Goal: Task Accomplishment & Management: Use online tool/utility

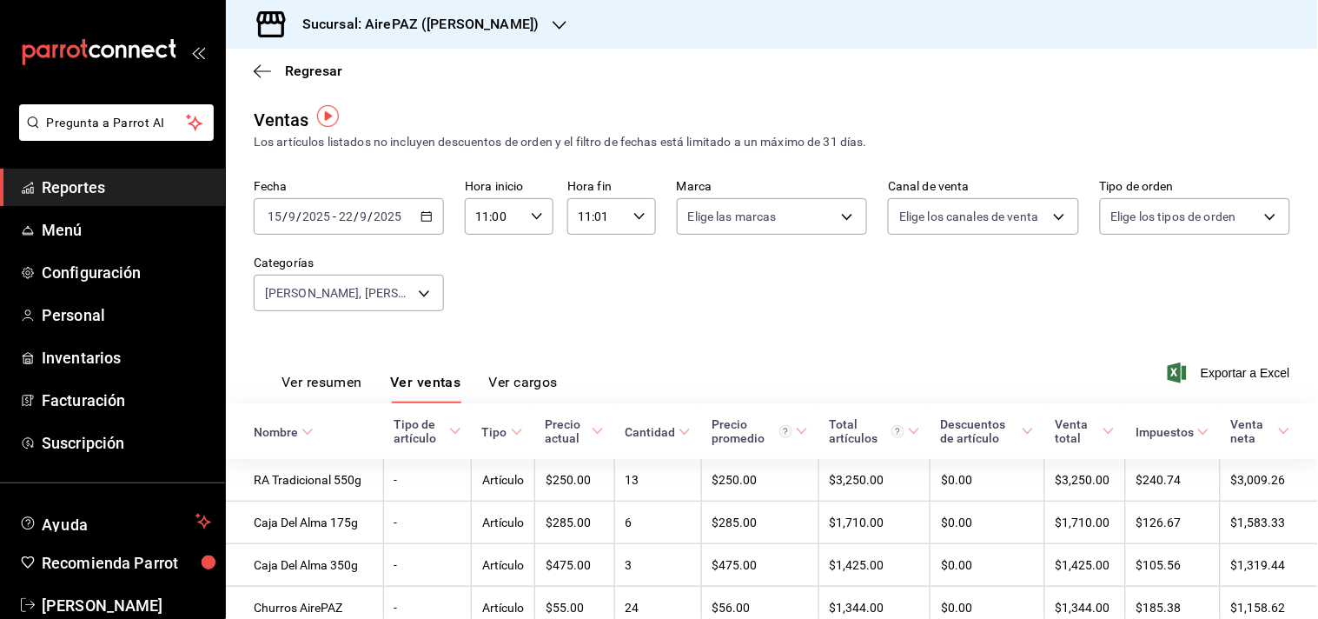
scroll to position [4, 0]
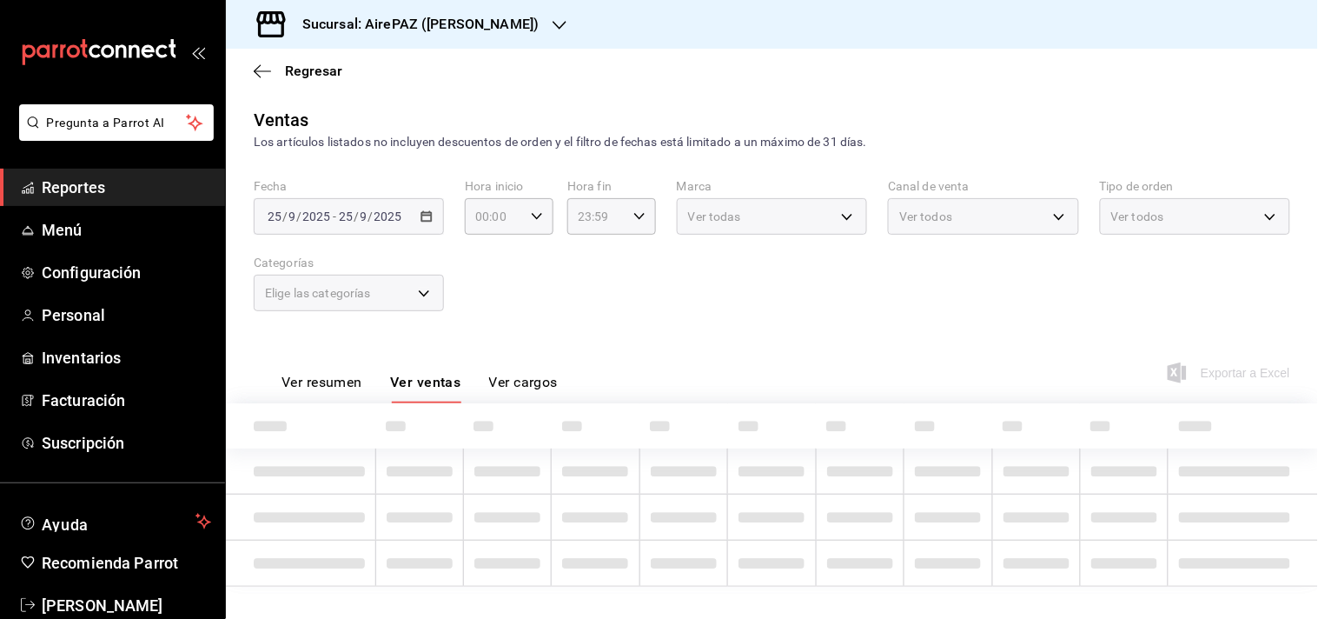
type input "11:00"
type input "11:01"
type input "822436f4-6b60-497b-9263-53d070a47698,30ee4c2f-57a9-4586-a76b-abf101ad2a8a,e0b5d…"
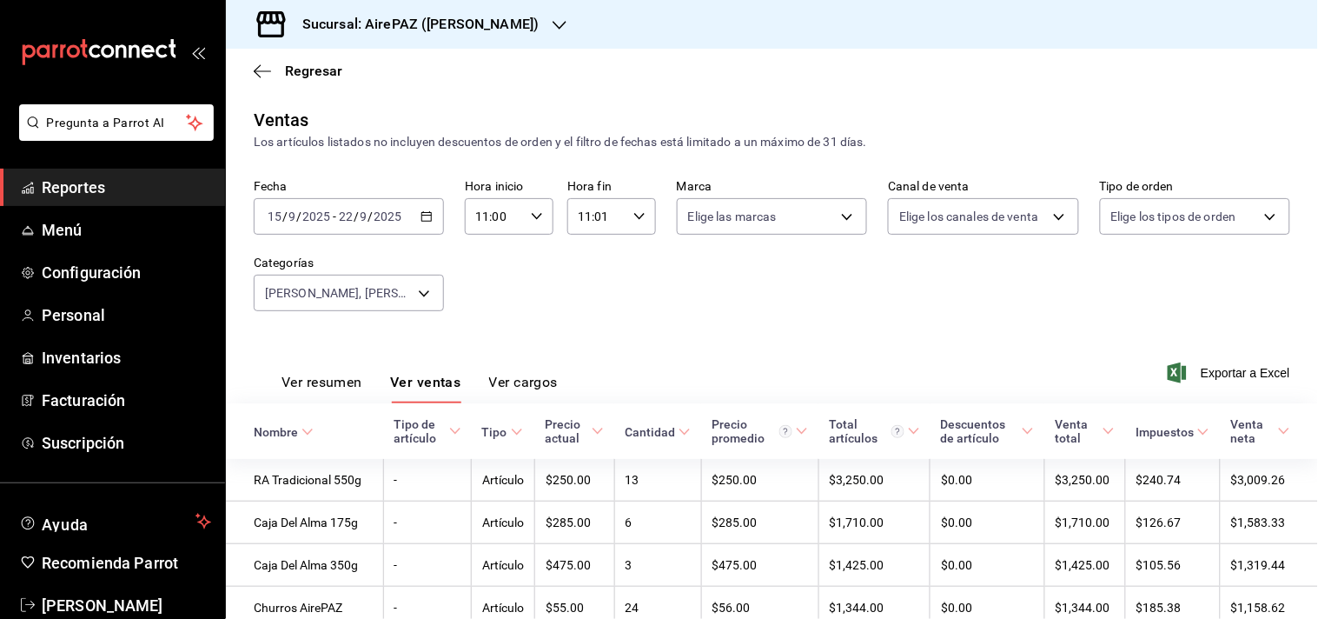
click at [553, 23] on icon "button" at bounding box center [560, 25] width 14 height 14
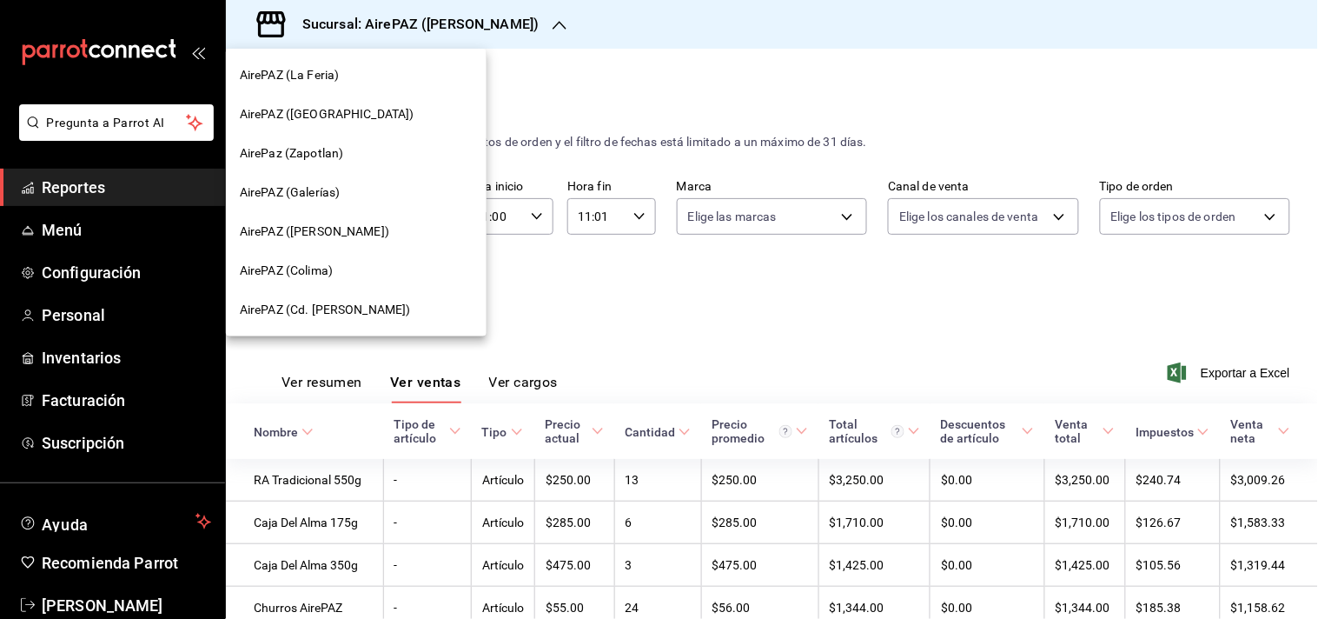
click at [330, 114] on span "AirePAZ ([GEOGRAPHIC_DATA])" at bounding box center [327, 114] width 175 height 18
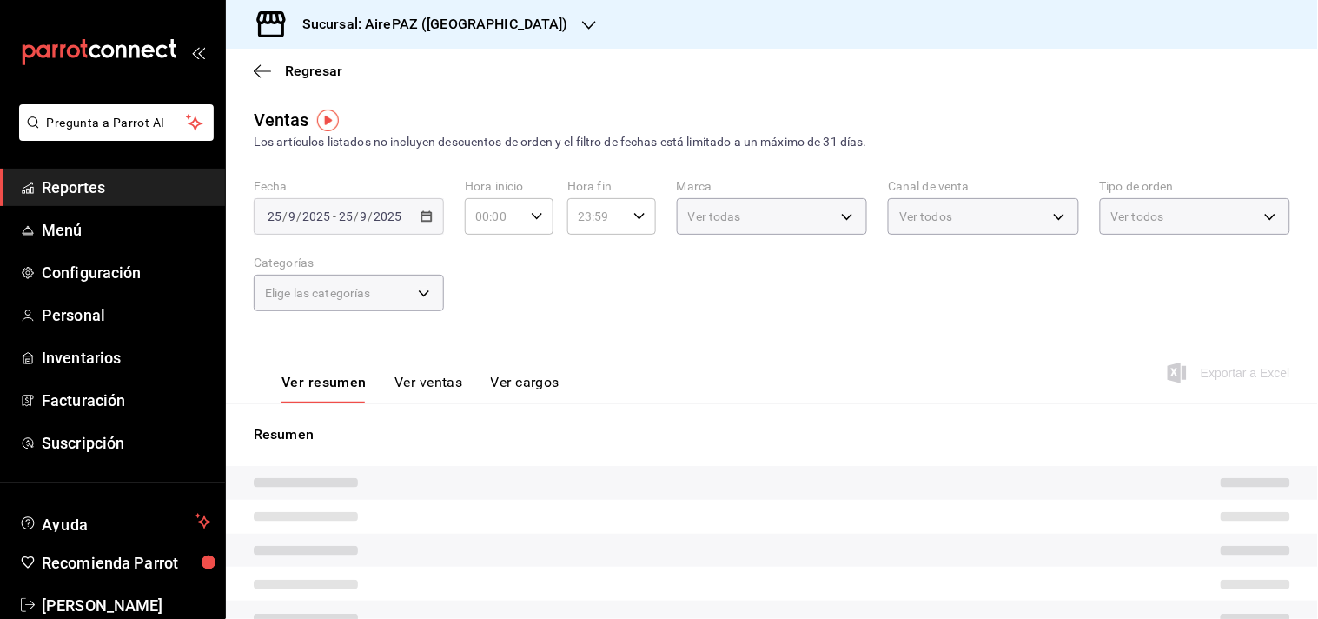
type input "11:00"
type input "11:01"
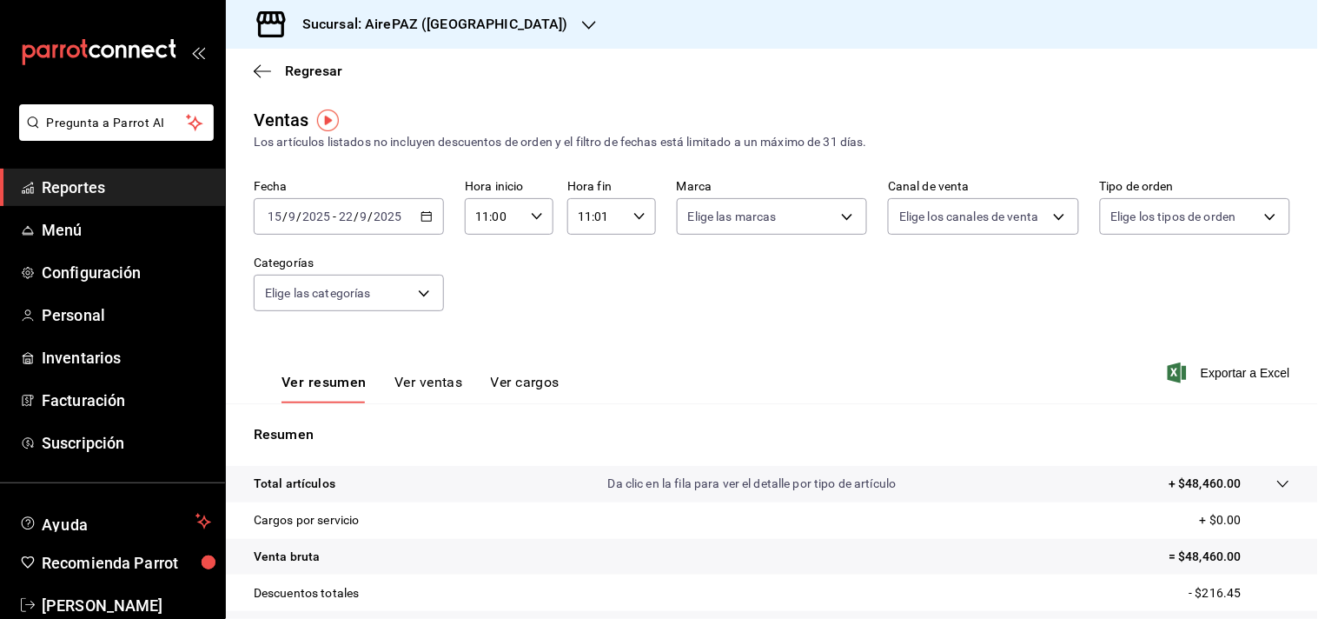
click at [422, 219] on icon "button" at bounding box center [427, 216] width 12 height 12
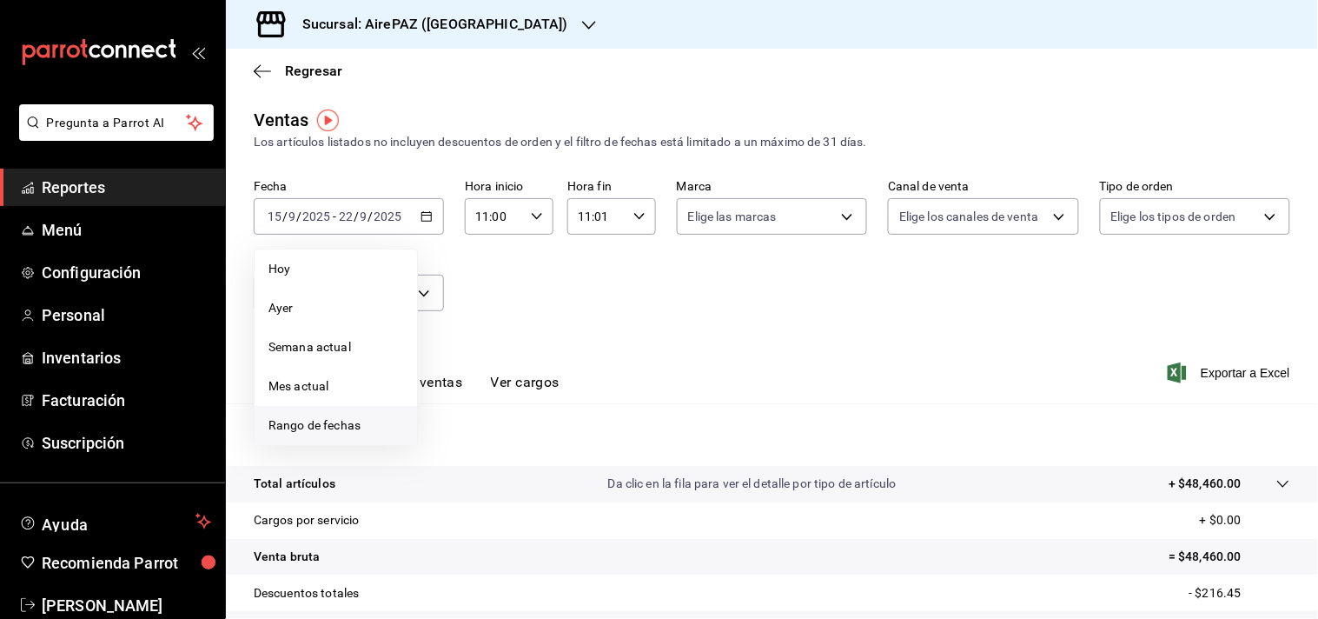
click at [323, 427] on span "Rango de fechas" at bounding box center [335, 425] width 135 height 18
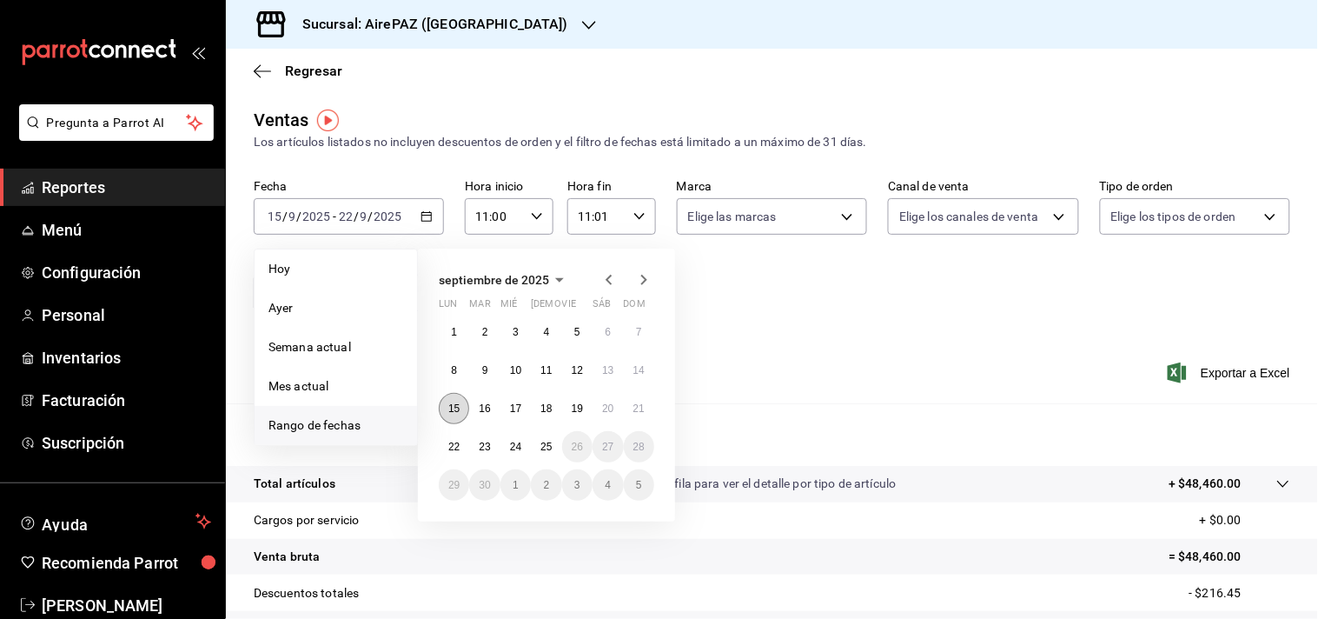
click at [460, 413] on button "15" at bounding box center [454, 408] width 30 height 31
click at [457, 447] on abbr "22" at bounding box center [453, 446] width 11 height 12
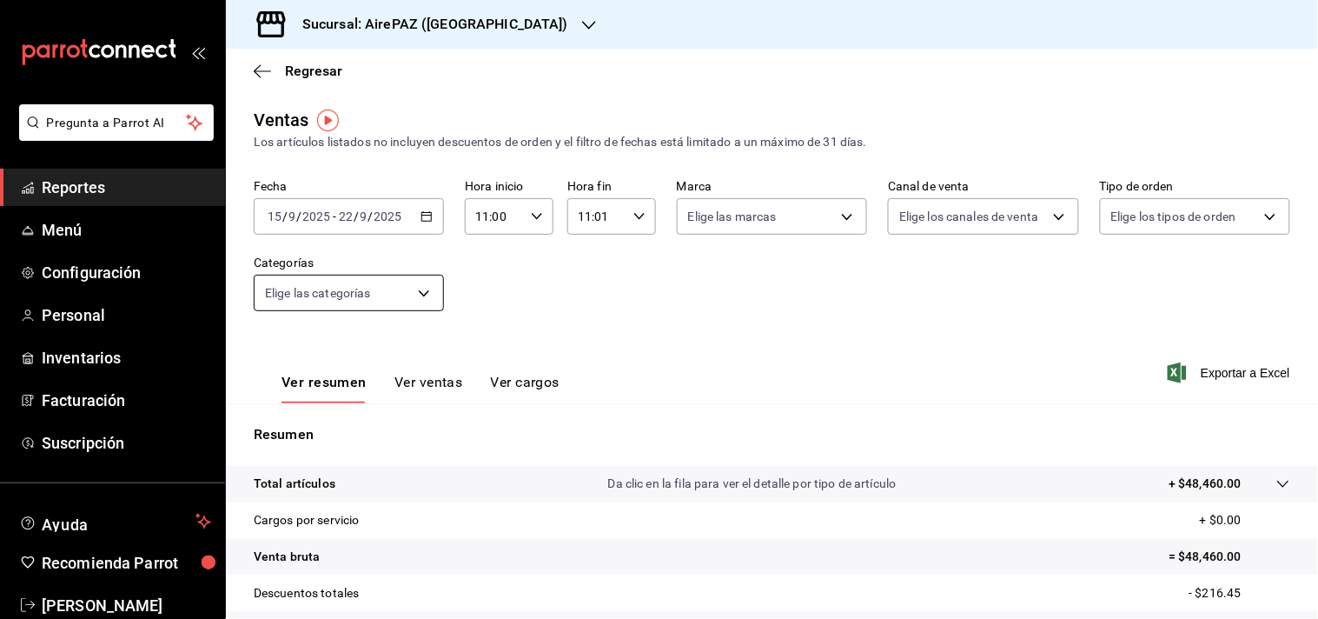
click at [422, 294] on body "Pregunta a Parrot AI Reportes Menú Configuración Personal Inventarios Facturaci…" at bounding box center [659, 309] width 1318 height 619
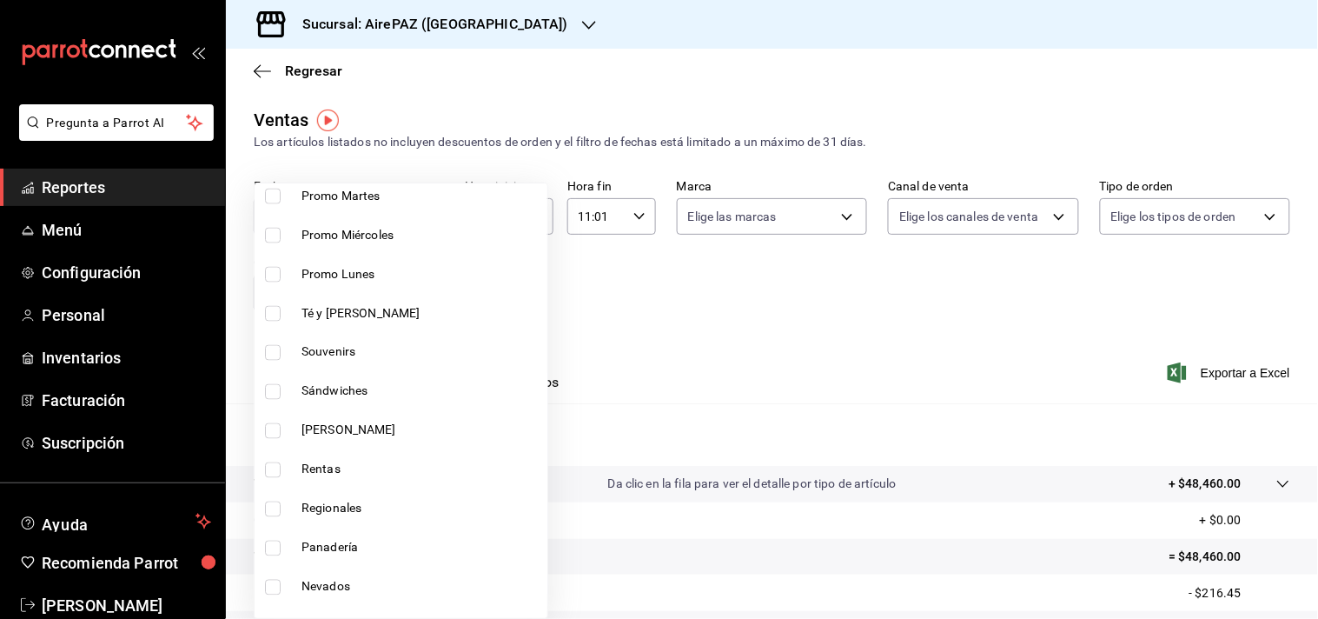
scroll to position [698, 0]
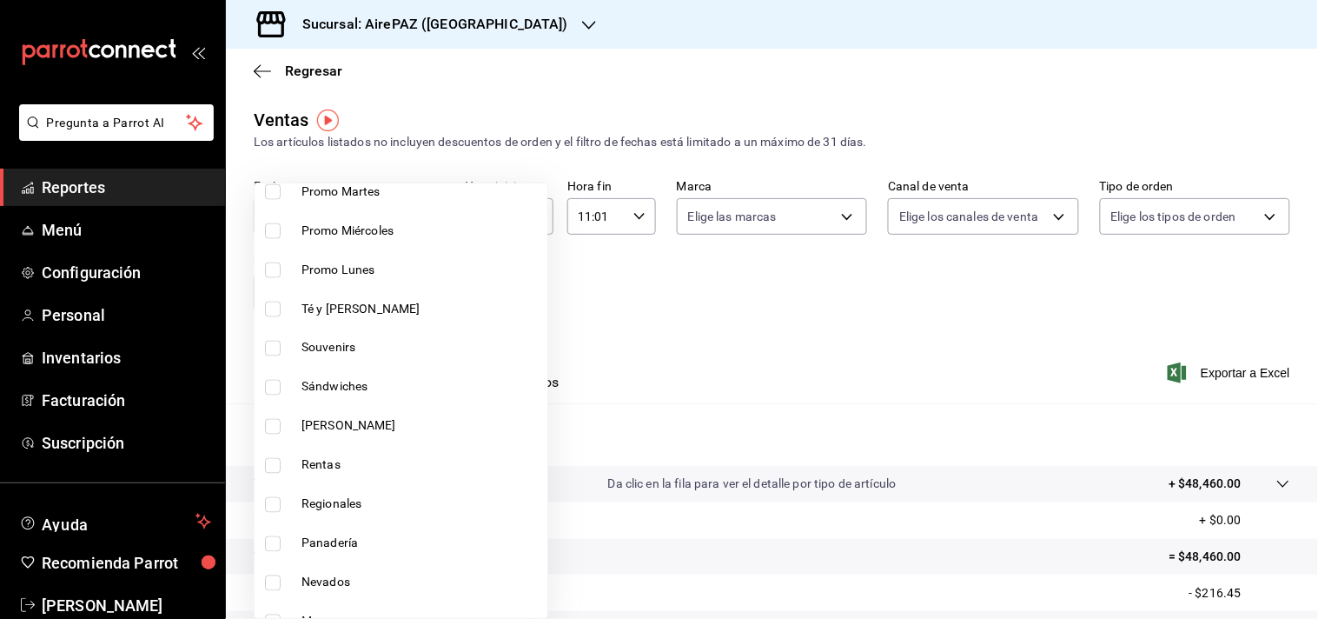
click at [348, 419] on span "[PERSON_NAME]" at bounding box center [420, 426] width 239 height 18
type input "8ab2d90e-14af-49ef-8c3d-3196ba401a80"
checkbox input "true"
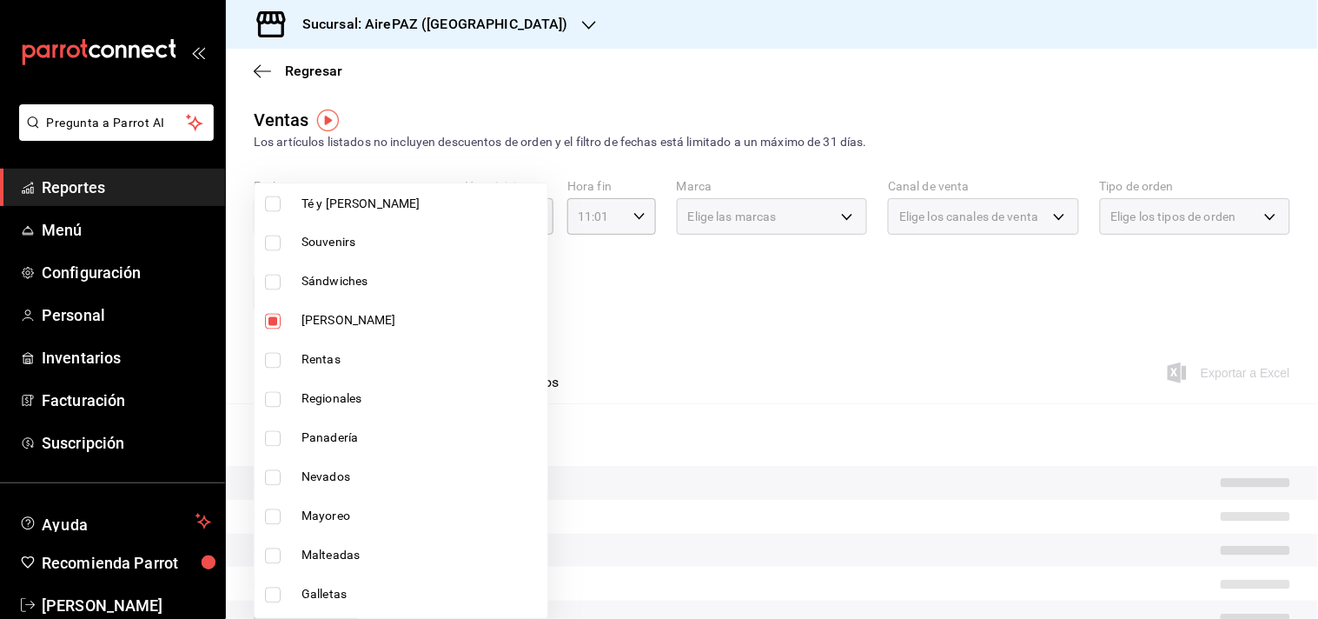
scroll to position [811, 0]
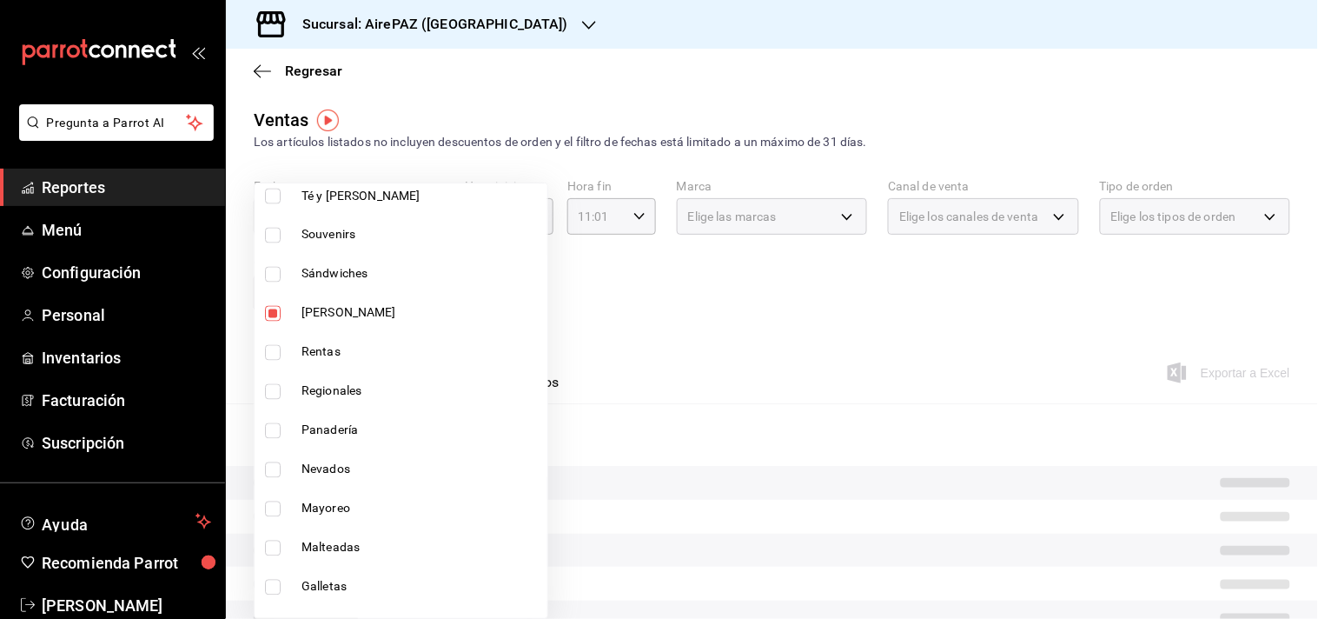
click at [332, 428] on span "Panadería" at bounding box center [420, 430] width 239 height 18
type input "8ab2d90e-14af-49ef-8c3d-3196ba401a80,3f6590eb-abac-4626-ab48-cebe6170b654"
checkbox input "true"
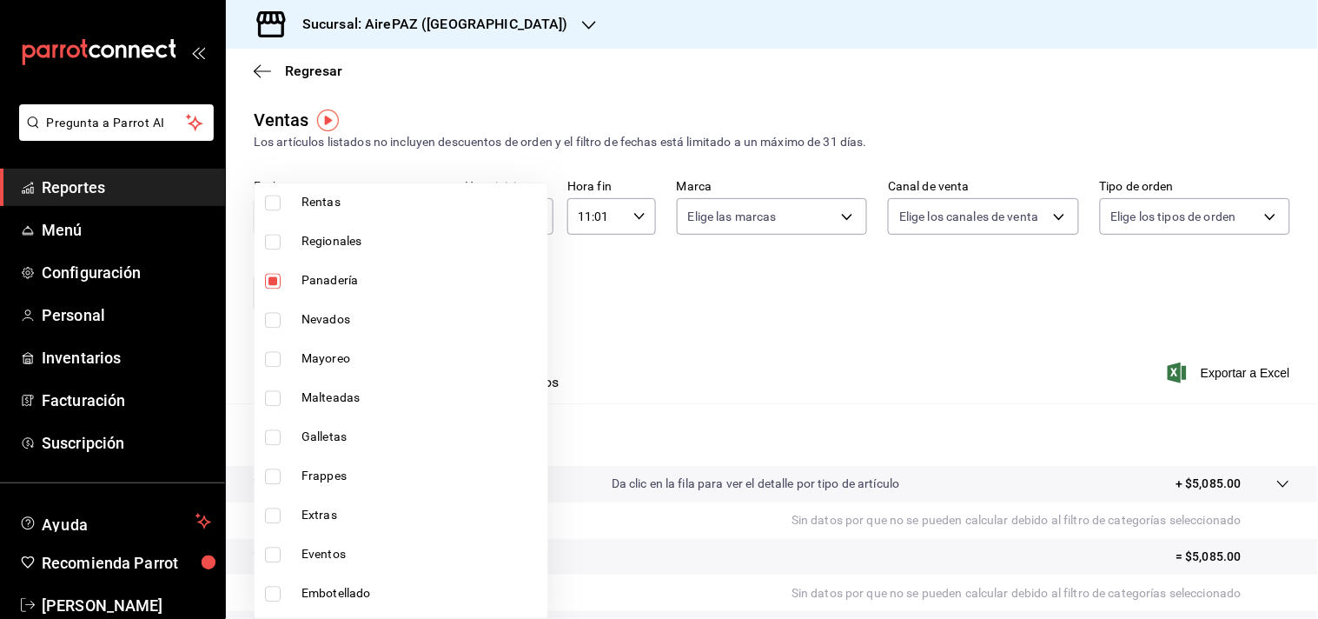
scroll to position [986, 0]
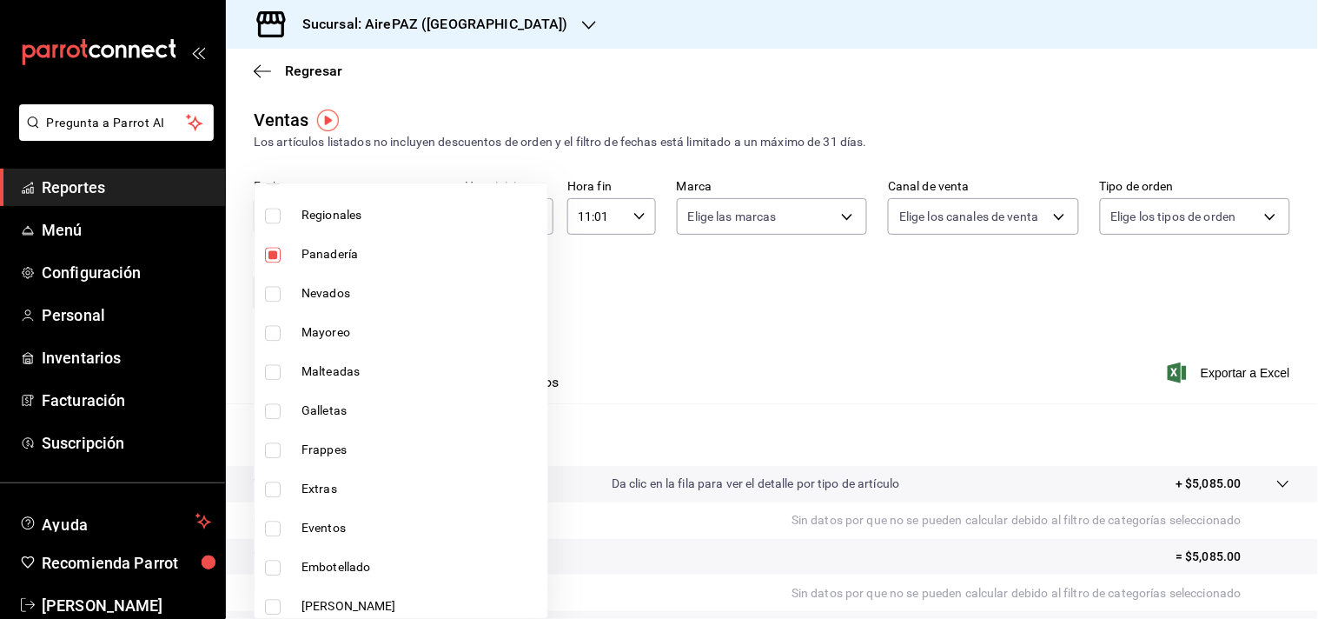
click at [335, 411] on span "Galletas" at bounding box center [420, 411] width 239 height 18
type input "8ab2d90e-14af-49ef-8c3d-3196ba401a80,3f6590eb-abac-4626-ab48-cebe6170b654,d9e79…"
checkbox input "true"
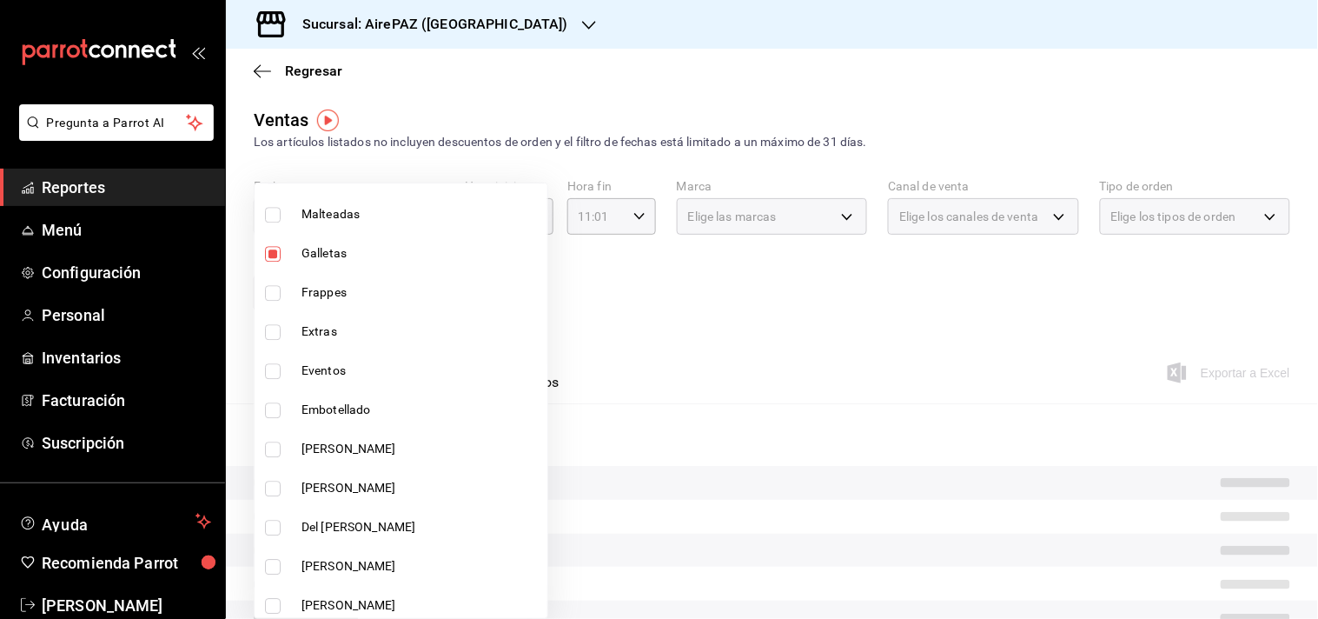
scroll to position [1190, 0]
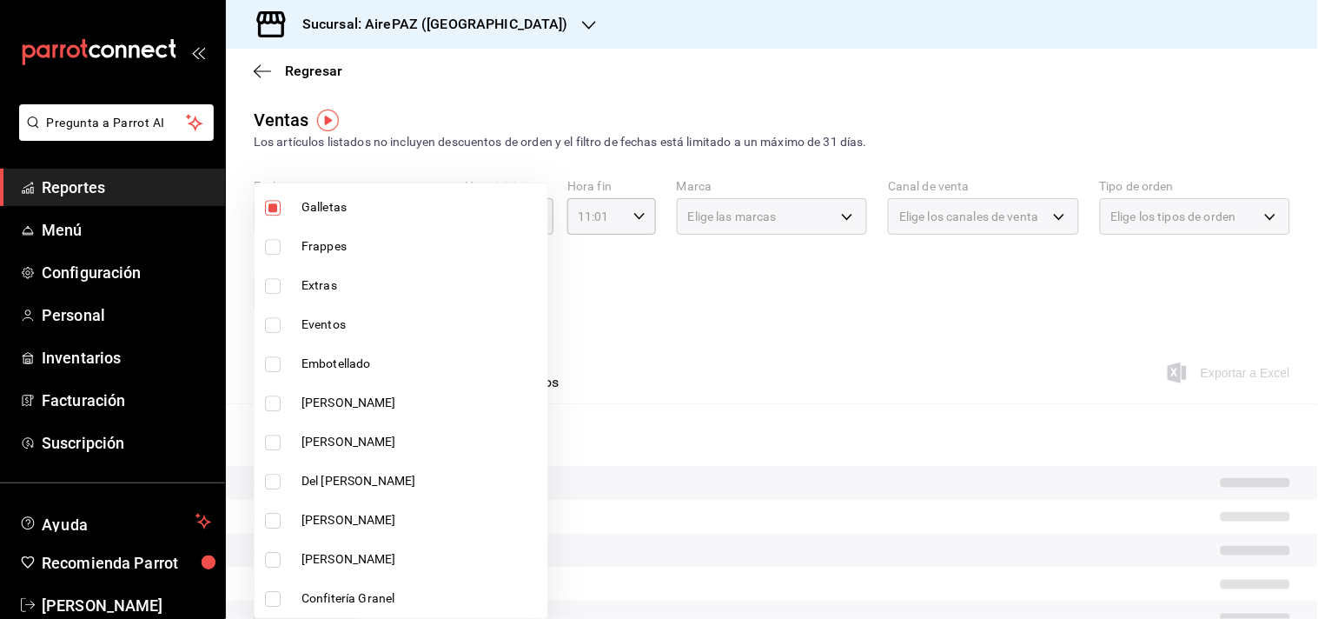
click at [319, 396] on span "[PERSON_NAME]" at bounding box center [420, 403] width 239 height 18
type input "8ab2d90e-14af-49ef-8c3d-3196ba401a80,3f6590eb-abac-4626-ab48-cebe6170b654,d9e79…"
checkbox input "true"
click at [315, 437] on span "[PERSON_NAME]" at bounding box center [420, 442] width 239 height 18
type input "8ab2d90e-14af-49ef-8c3d-3196ba401a80,3f6590eb-abac-4626-ab48-cebe6170b654,d9e79…"
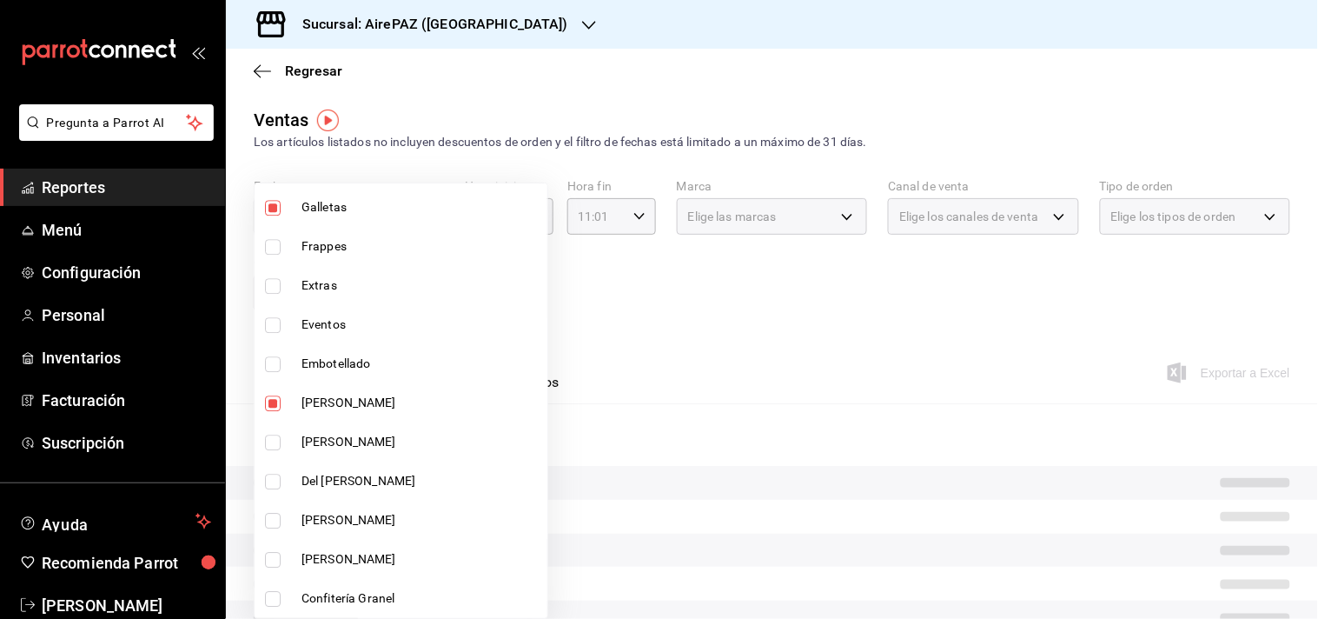
checkbox input "true"
click at [315, 480] on span "Del [PERSON_NAME]" at bounding box center [420, 481] width 239 height 18
type input "8ab2d90e-14af-49ef-8c3d-3196ba401a80,3f6590eb-abac-4626-ab48-cebe6170b654,d9e79…"
checkbox input "true"
click at [314, 526] on span "[PERSON_NAME]" at bounding box center [420, 520] width 239 height 18
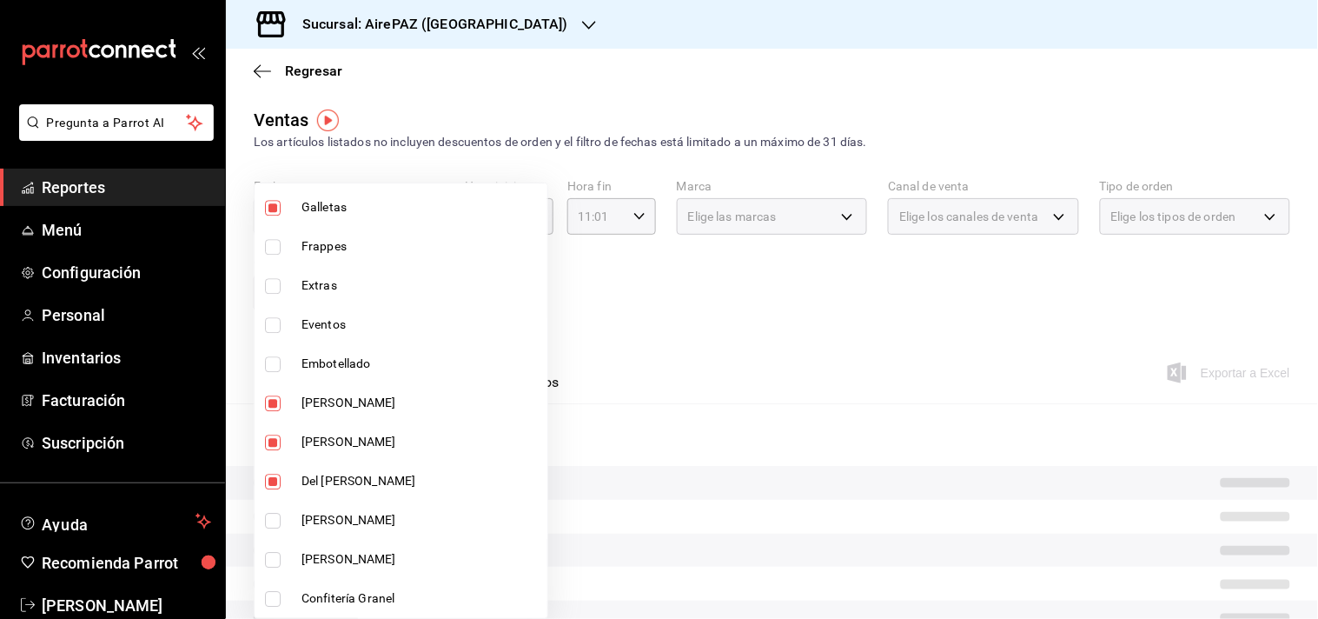
type input "8ab2d90e-14af-49ef-8c3d-3196ba401a80,3f6590eb-abac-4626-ab48-cebe6170b654,d9e79…"
checkbox input "true"
click at [309, 566] on span "[PERSON_NAME]" at bounding box center [420, 559] width 239 height 18
type input "8ab2d90e-14af-49ef-8c3d-3196ba401a80,3f6590eb-abac-4626-ab48-cebe6170b654,d9e79…"
checkbox input "true"
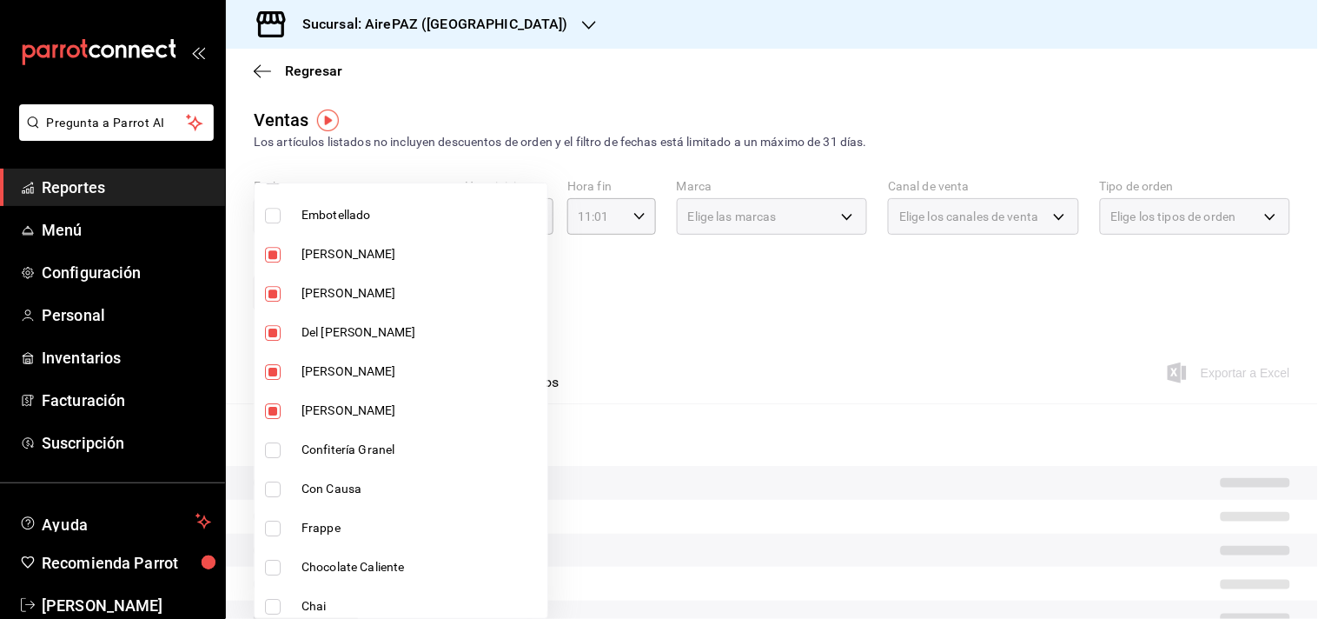
scroll to position [1340, 0]
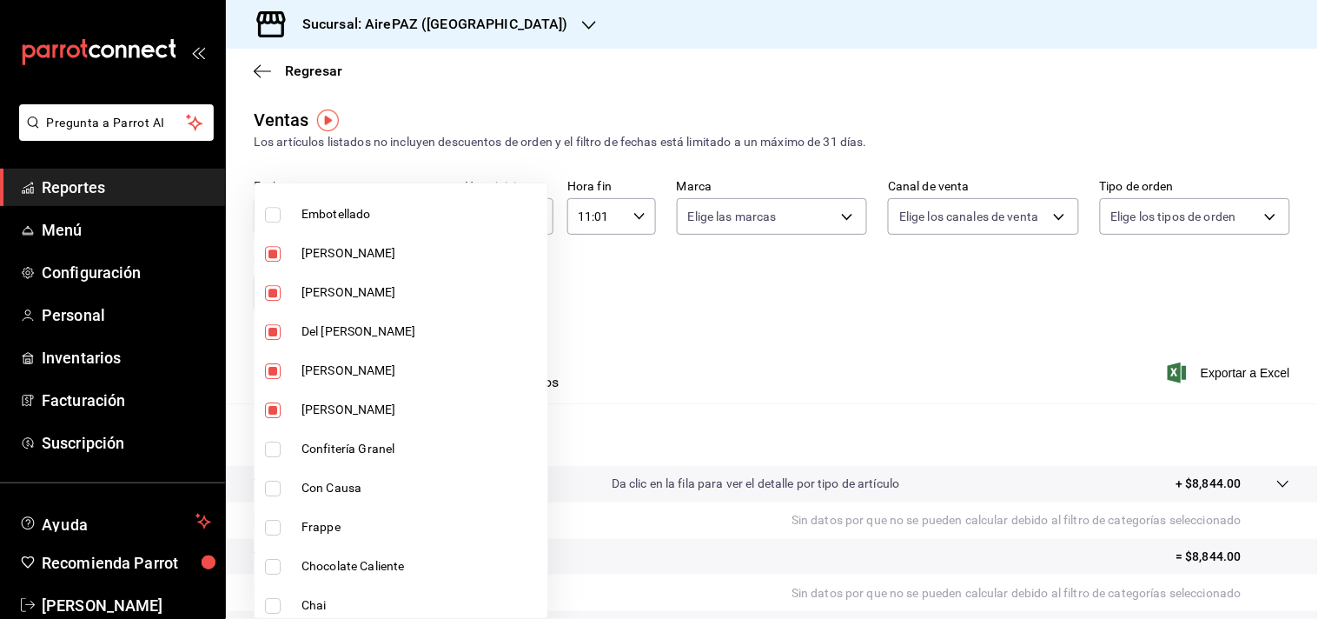
click at [341, 448] on span "Confitería Granel" at bounding box center [420, 449] width 239 height 18
type input "8ab2d90e-14af-49ef-8c3d-3196ba401a80,3f6590eb-abac-4626-ab48-cebe6170b654,d9e79…"
checkbox input "true"
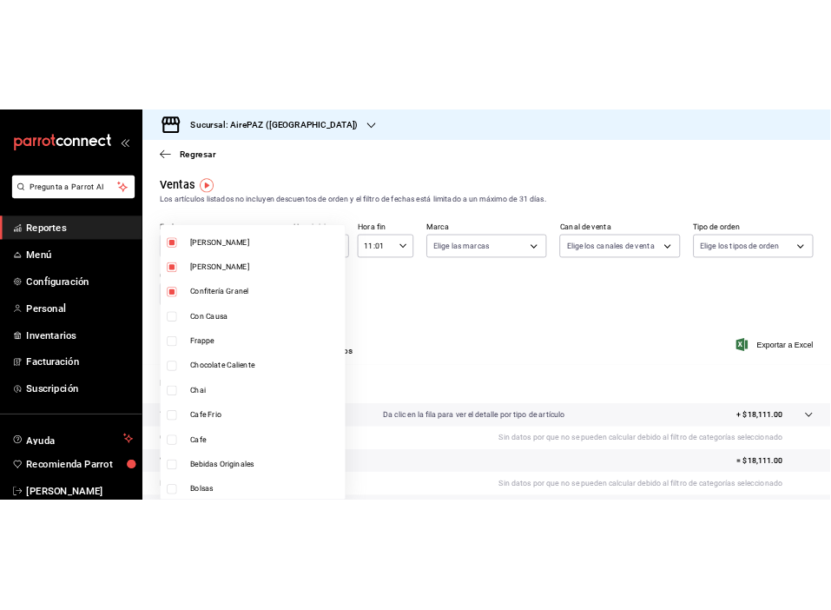
scroll to position [1500, 0]
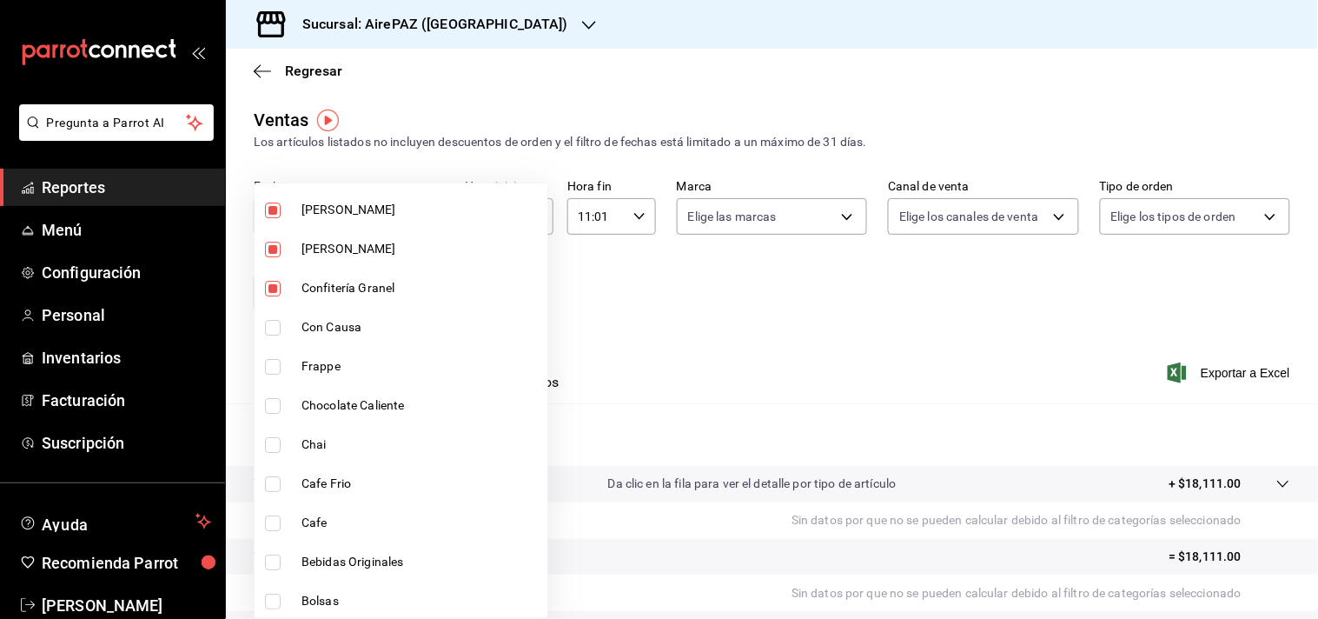
click at [898, 87] on div at bounding box center [659, 309] width 1318 height 619
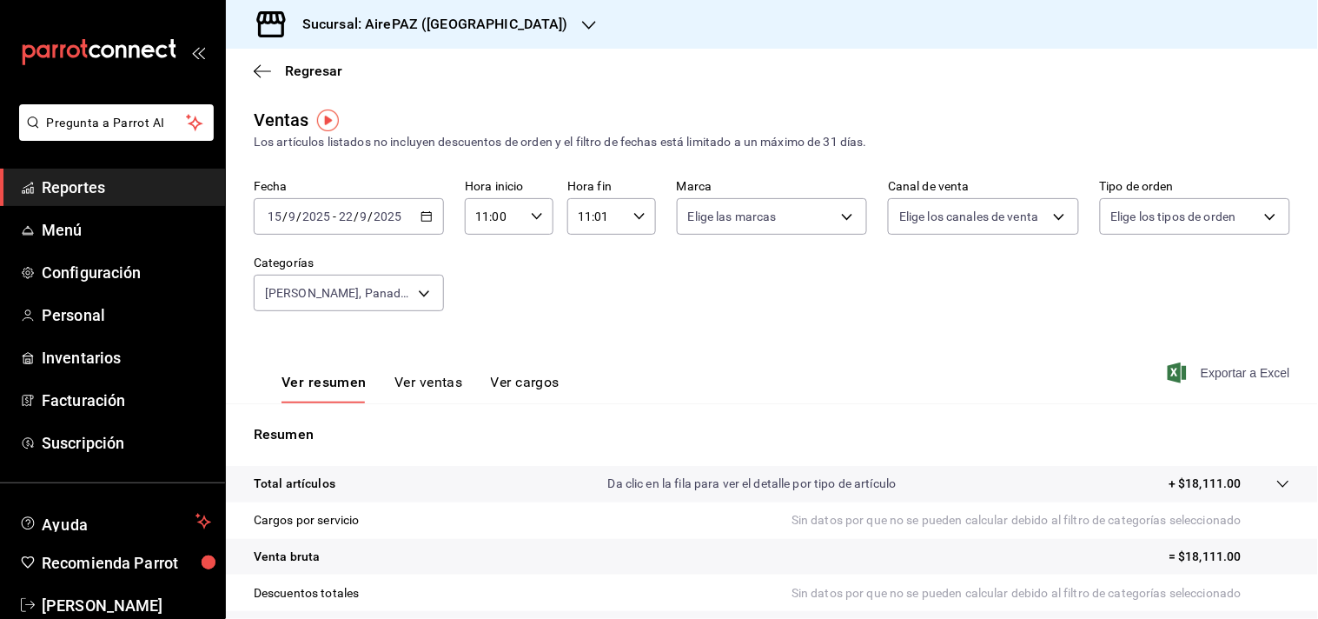
click at [1225, 371] on span "Exportar a Excel" at bounding box center [1230, 372] width 119 height 21
